Goal: Task Accomplishment & Management: Manage account settings

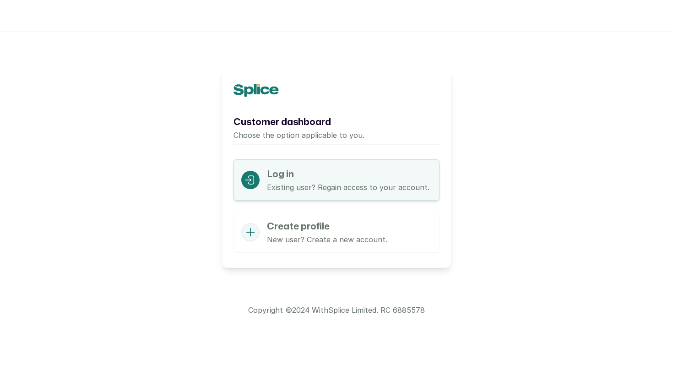
click at [251, 184] on icon at bounding box center [251, 179] width 6 height 9
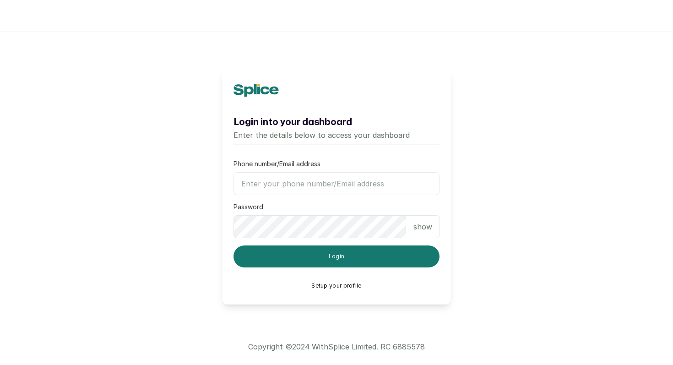
click at [251, 184] on input "Phone number/Email address" at bounding box center [337, 183] width 206 height 23
type input "[EMAIL_ADDRESS][PERSON_NAME][DOMAIN_NAME]"
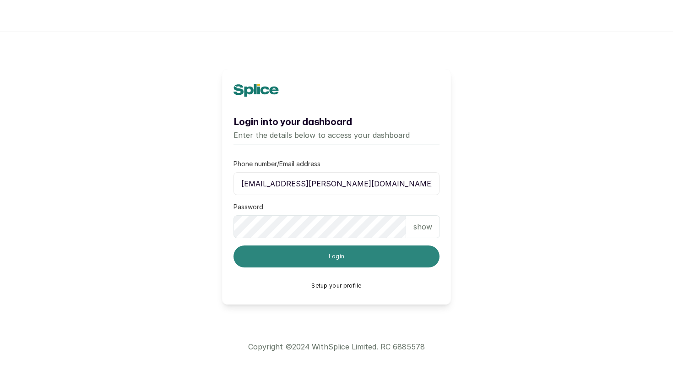
click at [317, 262] on button "Login" at bounding box center [337, 256] width 206 height 22
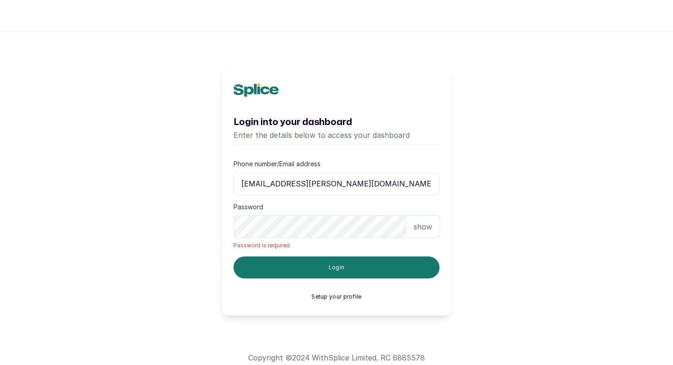
click at [339, 297] on button "Setup your profile" at bounding box center [336, 296] width 50 height 7
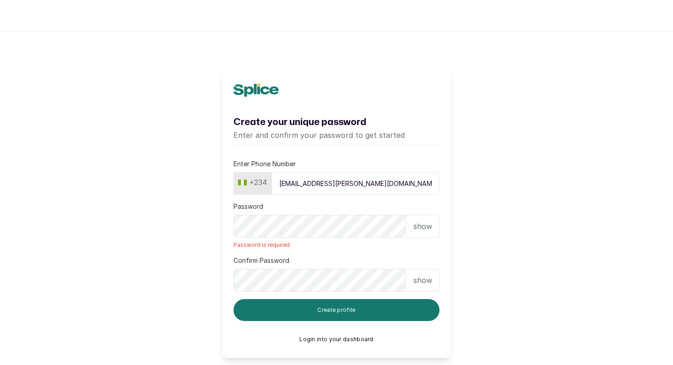
click at [262, 187] on button "+234" at bounding box center [252, 182] width 36 height 15
type input "uni"
click at [280, 269] on span "[GEOGRAPHIC_DATA]" at bounding box center [280, 274] width 64 height 11
click at [310, 185] on input "[EMAIL_ADDRESS][PERSON_NAME][DOMAIN_NAME]" at bounding box center [350, 183] width 177 height 22
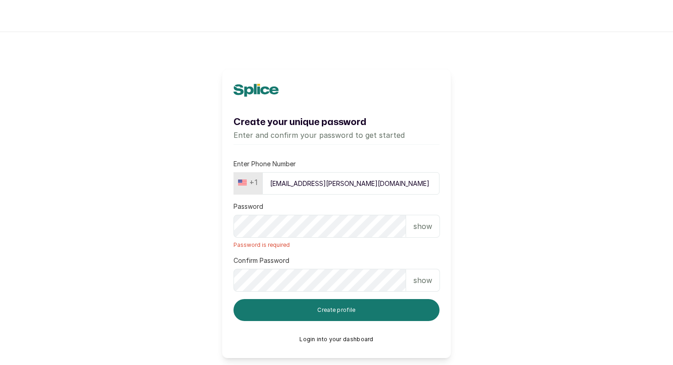
click at [310, 185] on input "[EMAIL_ADDRESS][PERSON_NAME][DOMAIN_NAME]" at bounding box center [350, 183] width 177 height 22
type input "2406466680"
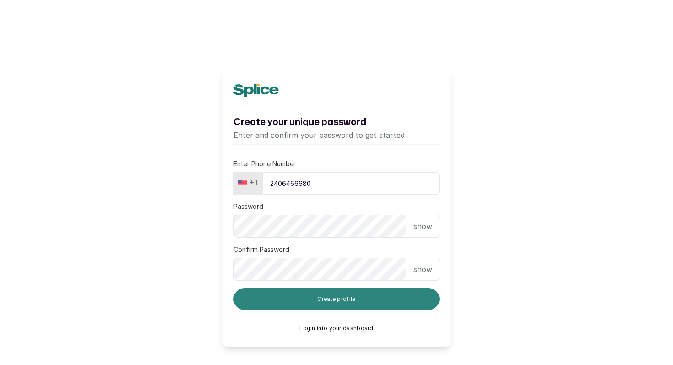
click at [310, 302] on button "Create profile" at bounding box center [337, 299] width 206 height 22
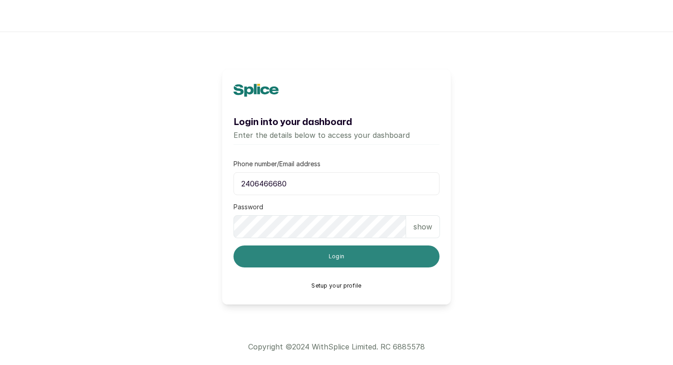
click at [346, 261] on button "Login" at bounding box center [337, 256] width 206 height 22
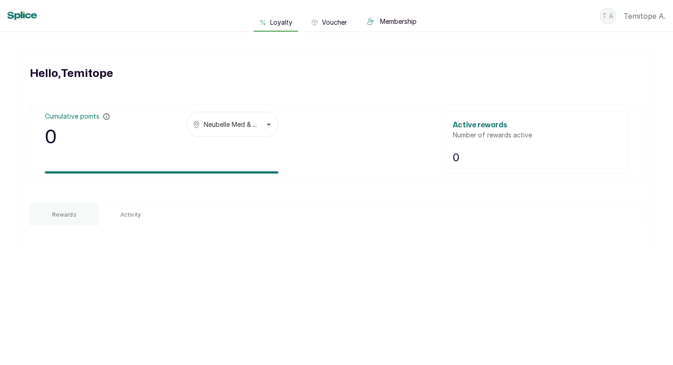
click at [268, 128] on button "Neubelle Med & ..." at bounding box center [233, 124] width 92 height 25
click at [344, 20] on span "Voucher" at bounding box center [334, 22] width 25 height 9
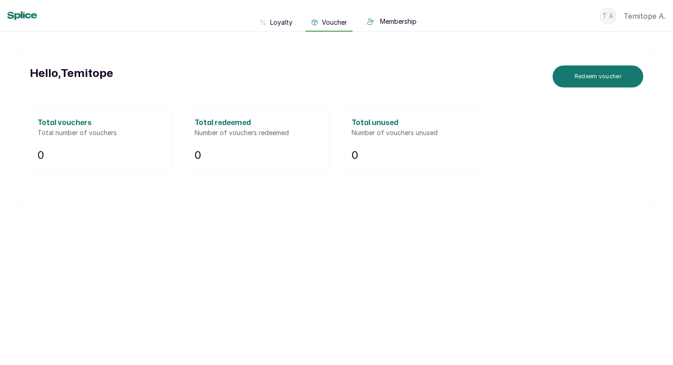
click at [387, 21] on span "Membership" at bounding box center [398, 21] width 37 height 9
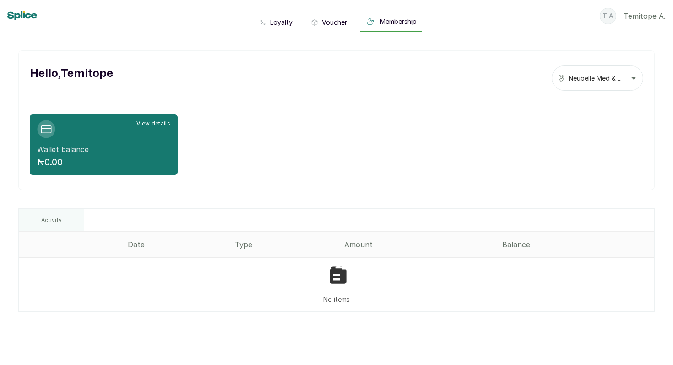
click at [636, 18] on p "[PERSON_NAME]" at bounding box center [645, 16] width 42 height 11
